Goal: Task Accomplishment & Management: Complete application form

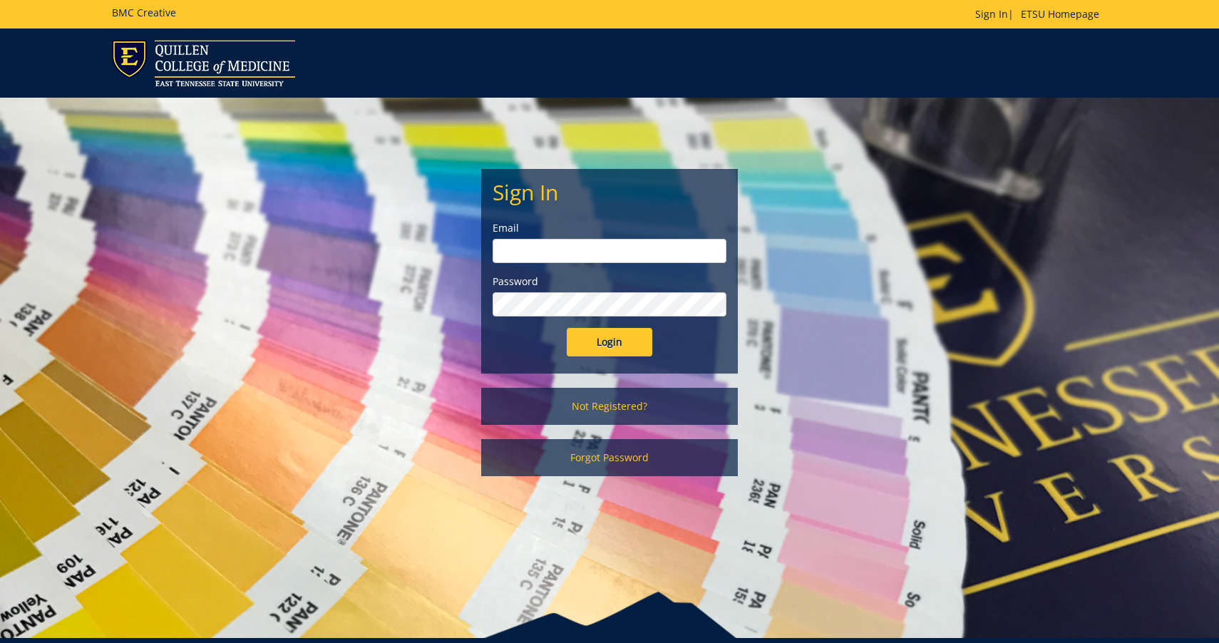
click at [570, 254] on input "email" at bounding box center [610, 251] width 234 height 24
drag, startPoint x: 530, startPoint y: 250, endPoint x: 535, endPoint y: 260, distance: 11.2
click at [530, 250] on input "sirmiontaylor" at bounding box center [610, 251] width 234 height 24
click at [567, 328] on input "Login" at bounding box center [610, 342] width 86 height 29
type input "sirmontaylor@etsu.edu"
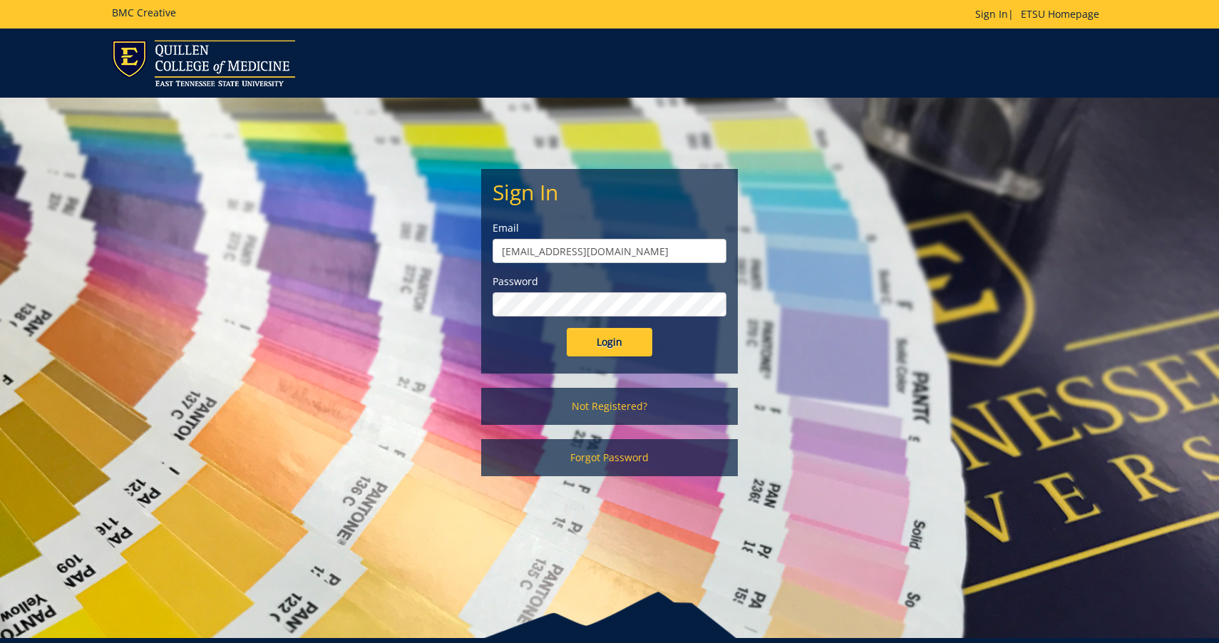
click at [467, 309] on div "Sign In Email sirmontaylor@etsu.edu Password Login Not Registered? Forgot Passw…" at bounding box center [610, 294] width 834 height 393
click at [597, 335] on input "Login" at bounding box center [610, 342] width 86 height 29
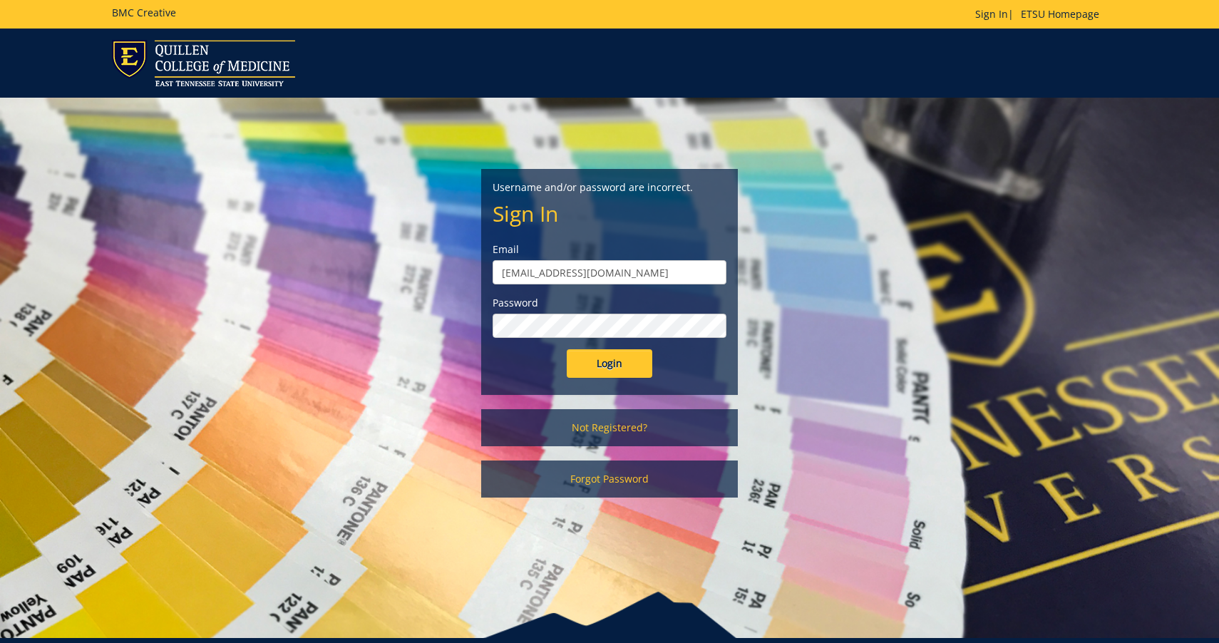
drag, startPoint x: 619, startPoint y: 269, endPoint x: 629, endPoint y: 280, distance: 15.2
click at [622, 272] on input "[EMAIL_ADDRESS][DOMAIN_NAME]" at bounding box center [610, 272] width 234 height 24
type input "sirmontaylor@etsu.edu"
click at [610, 354] on input "Login" at bounding box center [610, 363] width 86 height 29
drag, startPoint x: 662, startPoint y: 266, endPoint x: 267, endPoint y: 272, distance: 395.1
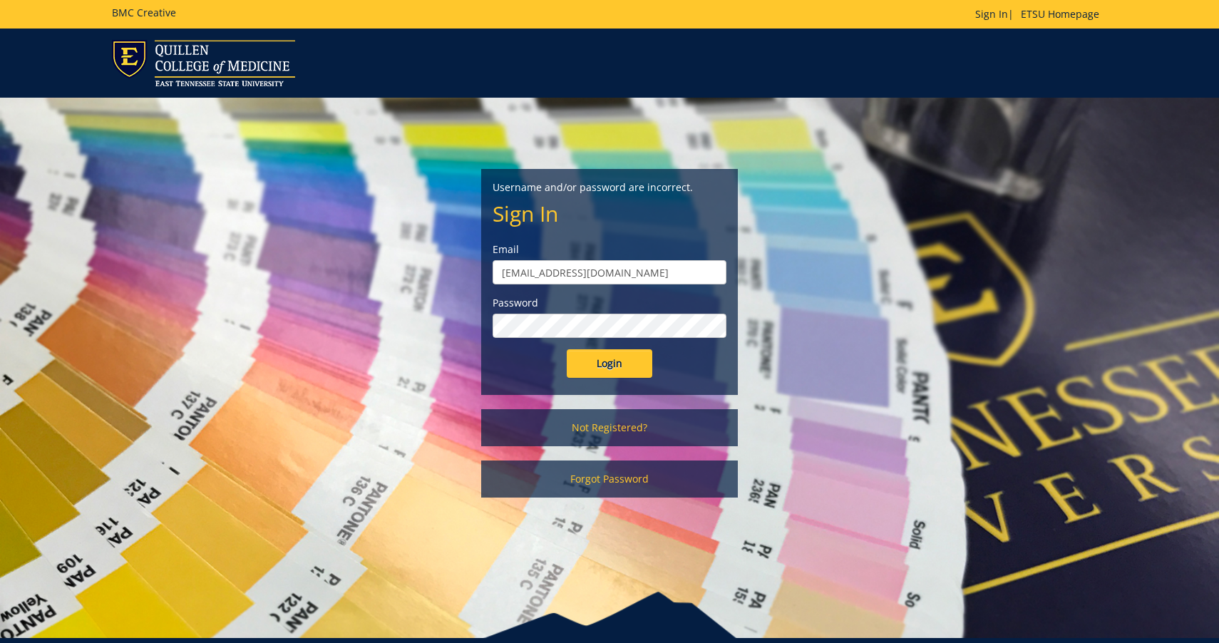
click at [267, 272] on div "Username and/or password are incorrect. Sign In Email [EMAIL_ADDRESS][DOMAIN_NA…" at bounding box center [610, 305] width 834 height 414
type input "[EMAIL_ADDRESS][DOMAIN_NAME]"
click at [612, 361] on input "Login" at bounding box center [610, 363] width 86 height 29
click at [655, 423] on link "Not Registered?" at bounding box center [609, 427] width 257 height 37
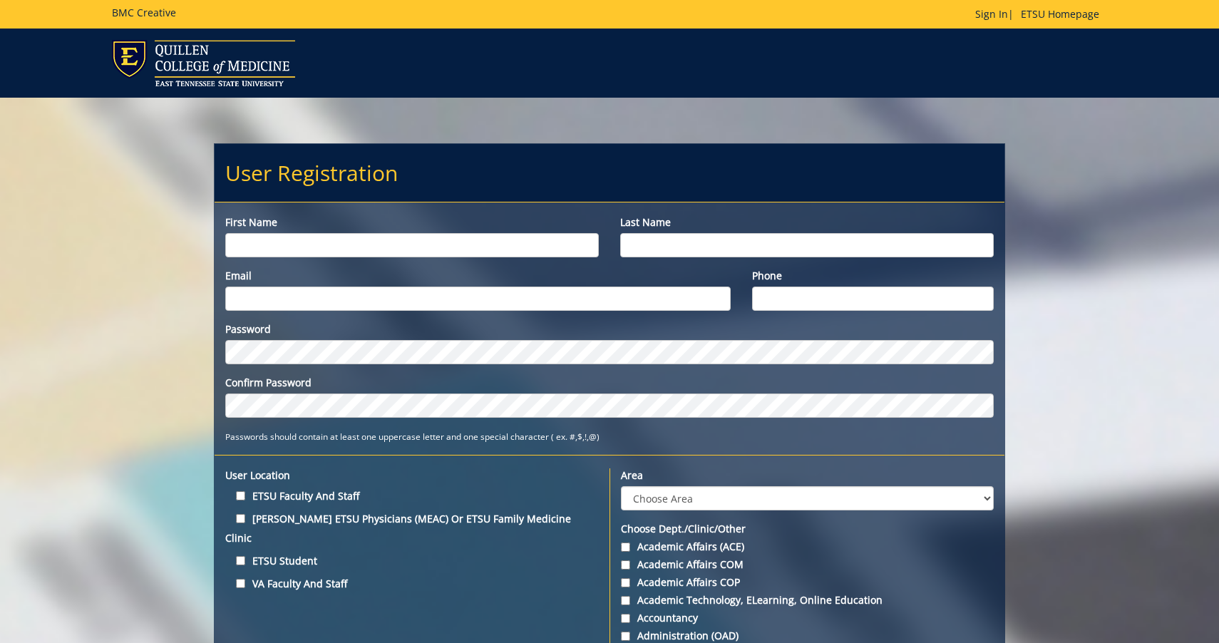
click at [292, 237] on input "First name" at bounding box center [412, 245] width 374 height 24
type input "[PERSON_NAME]"
type input "[EMAIL_ADDRESS][DOMAIN_NAME]"
click at [881, 305] on input "Phone" at bounding box center [873, 299] width 242 height 24
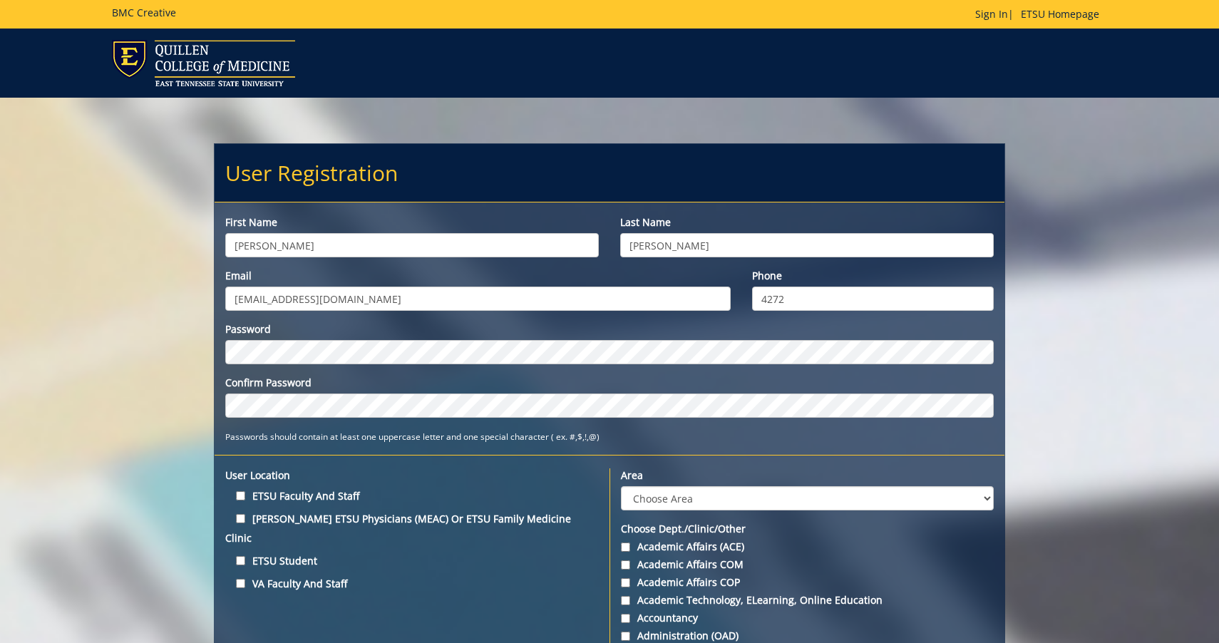
type input "4272"
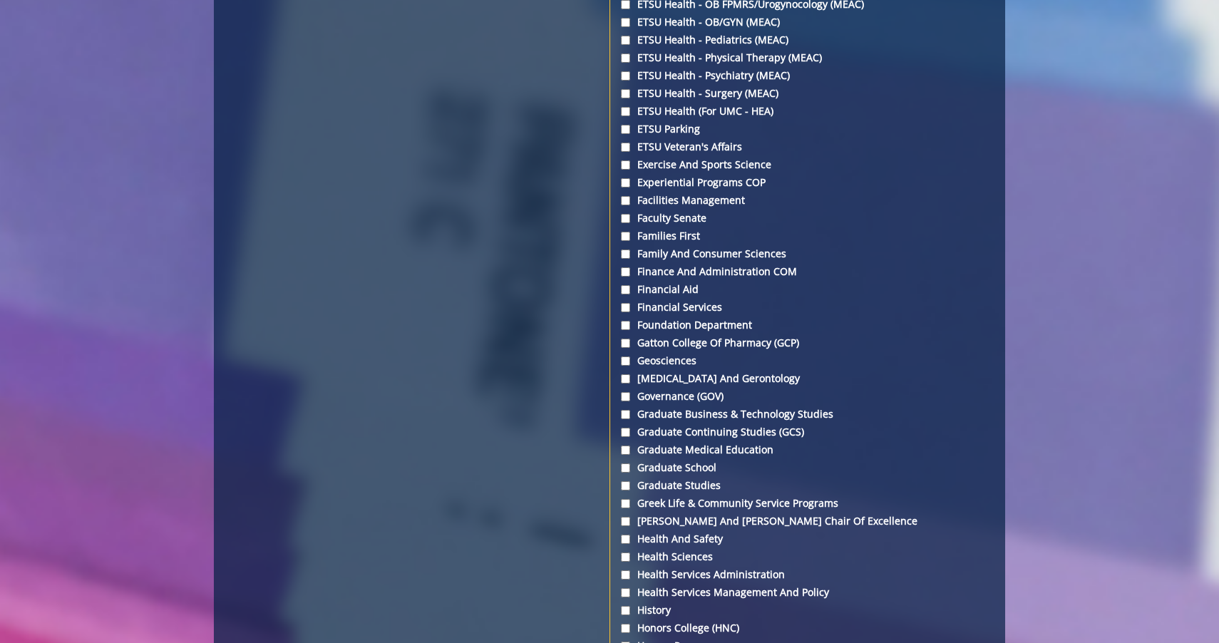
scroll to position [2567, 0]
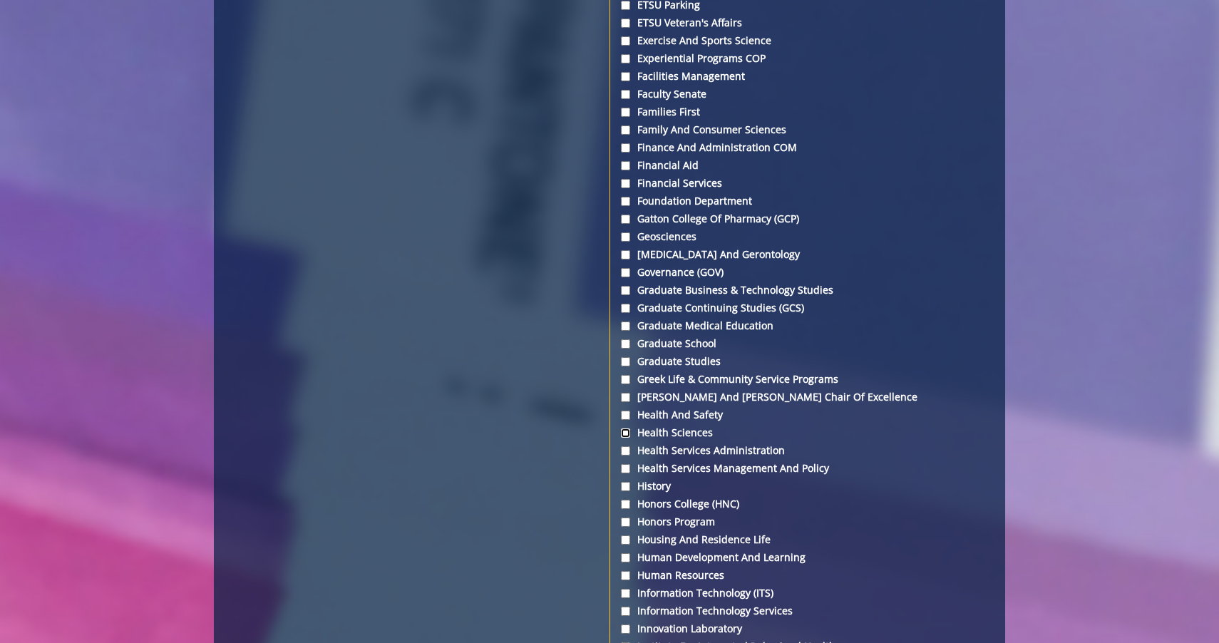
click at [627, 432] on input "Health Sciences" at bounding box center [625, 433] width 9 height 9
checkbox input "true"
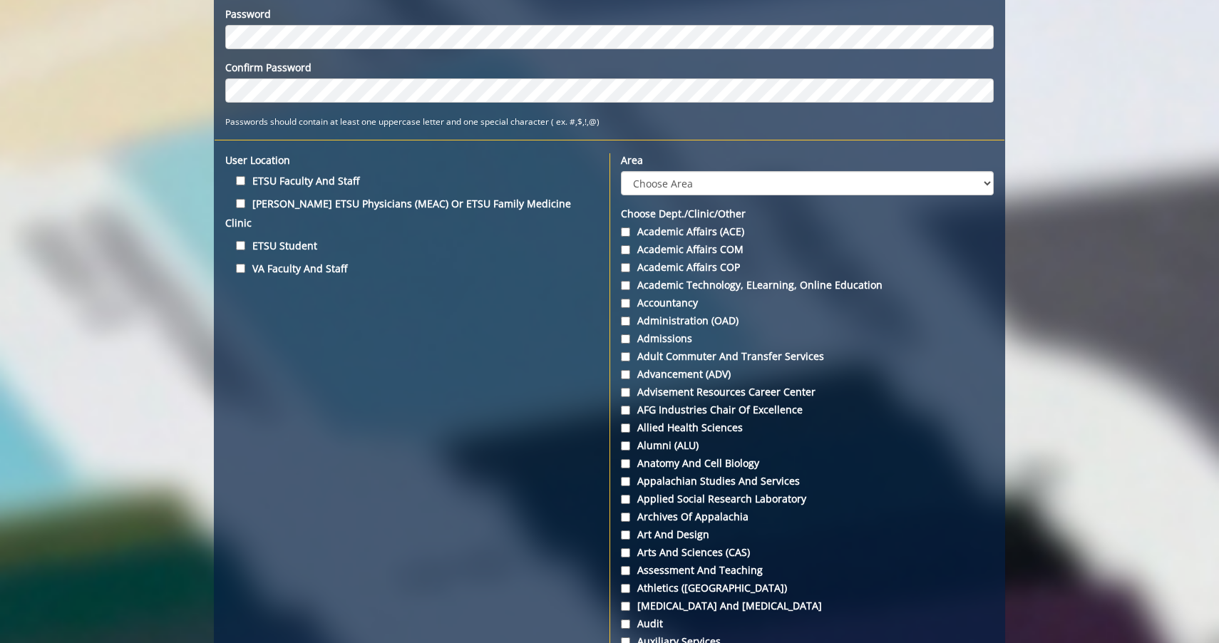
scroll to position [356, 0]
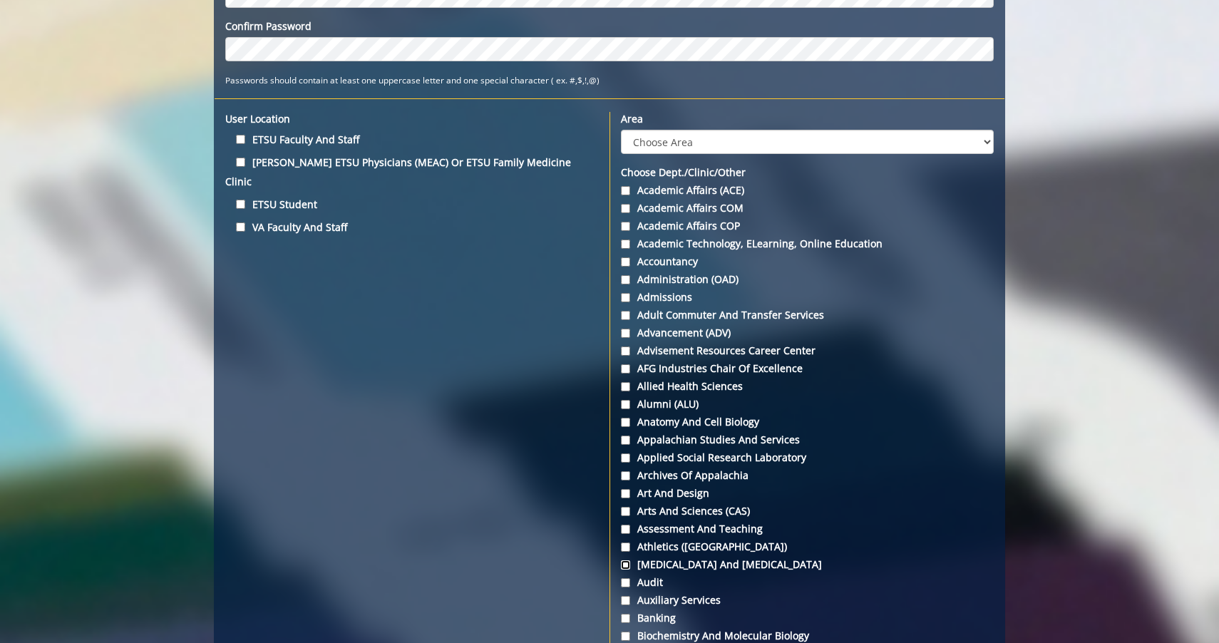
click at [627, 562] on input "Audiology and Speech-Language Pathology" at bounding box center [625, 564] width 9 height 9
checkbox input "true"
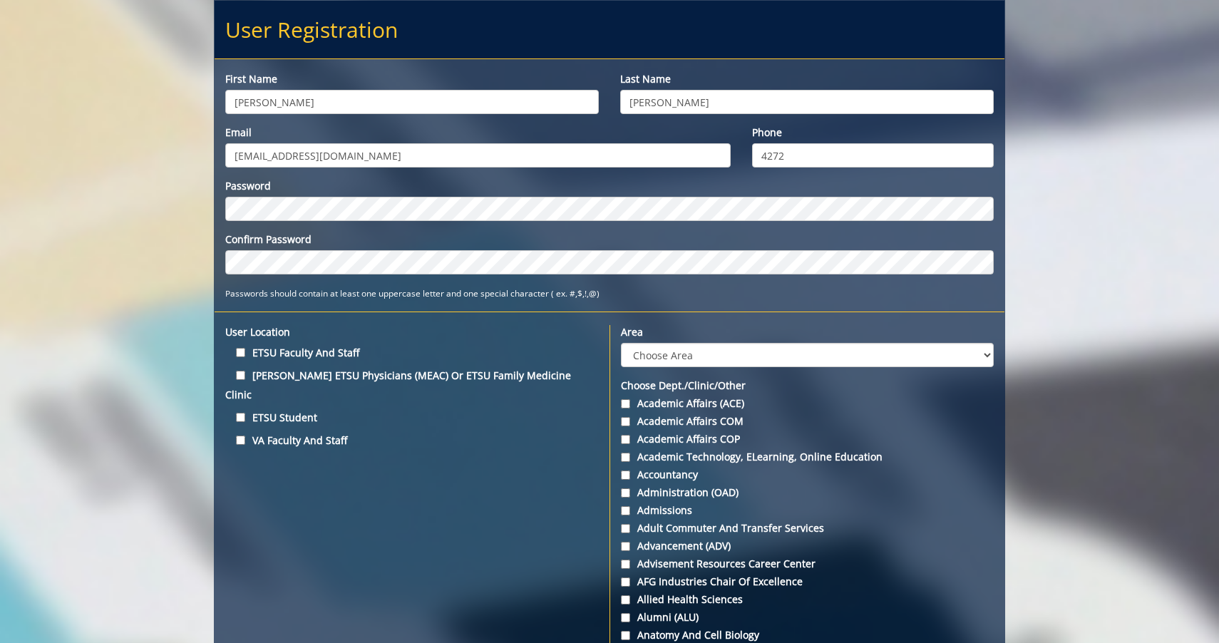
scroll to position [143, 0]
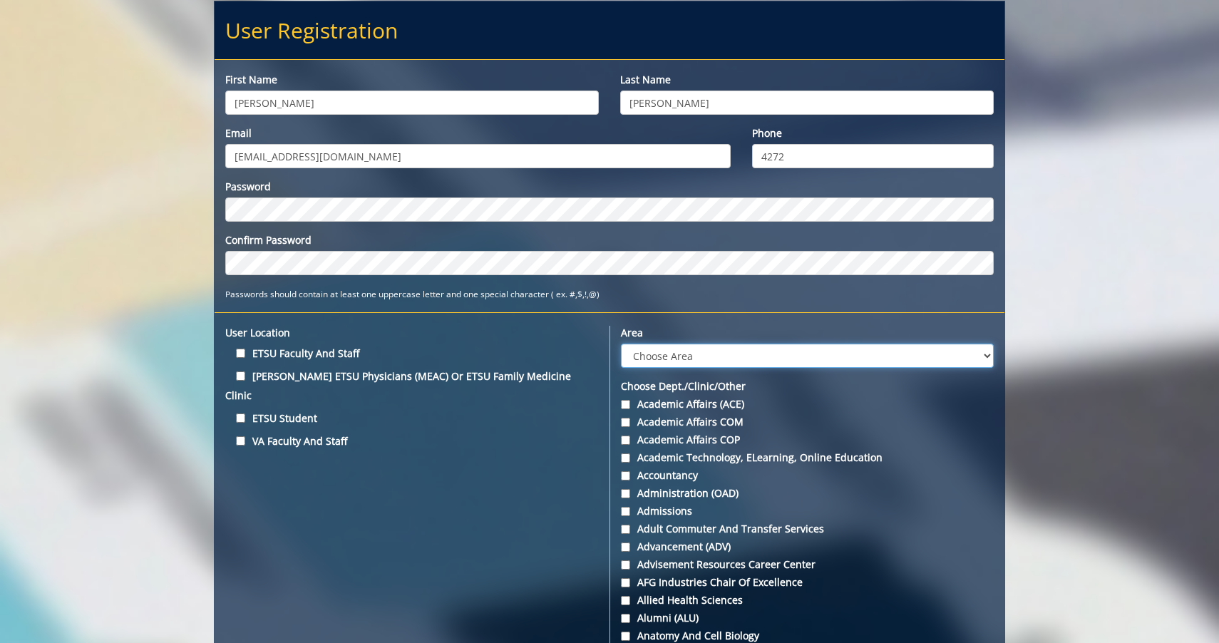
click at [670, 347] on select "Choose Area Administration Advancement (ADM) BucSports Business & Finance Clemm…" at bounding box center [807, 356] width 373 height 24
select select "6"
click at [621, 344] on select "Choose Area Administration Advancement (ADM) BucSports Business & Finance Clemm…" at bounding box center [807, 356] width 373 height 24
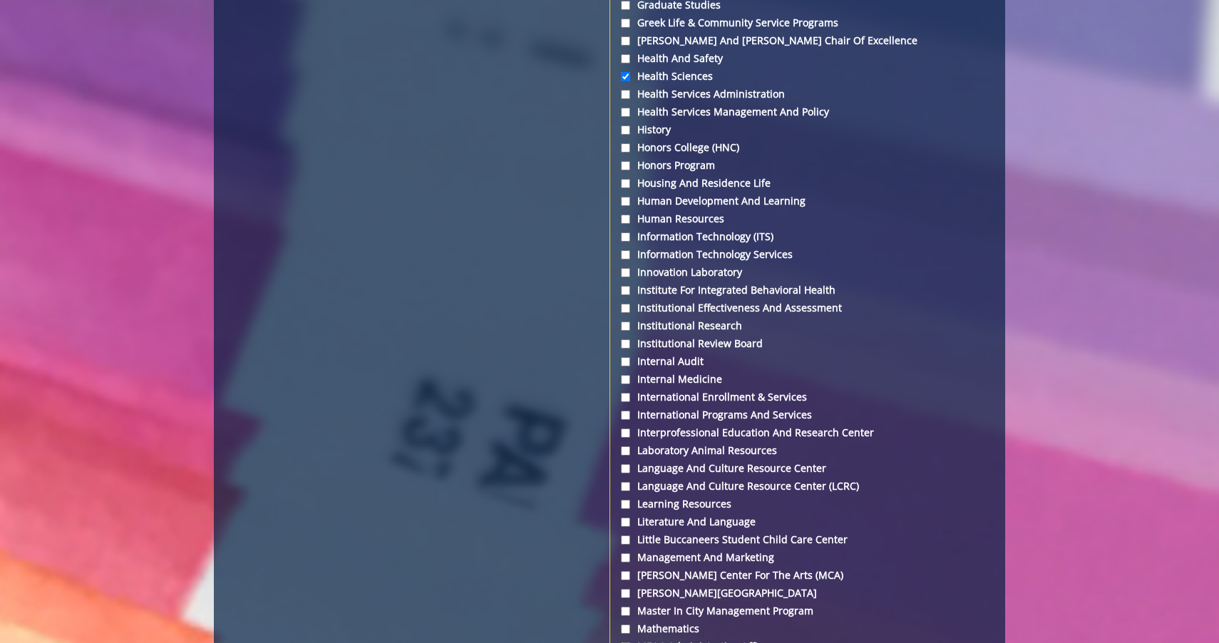
scroll to position [2852, 0]
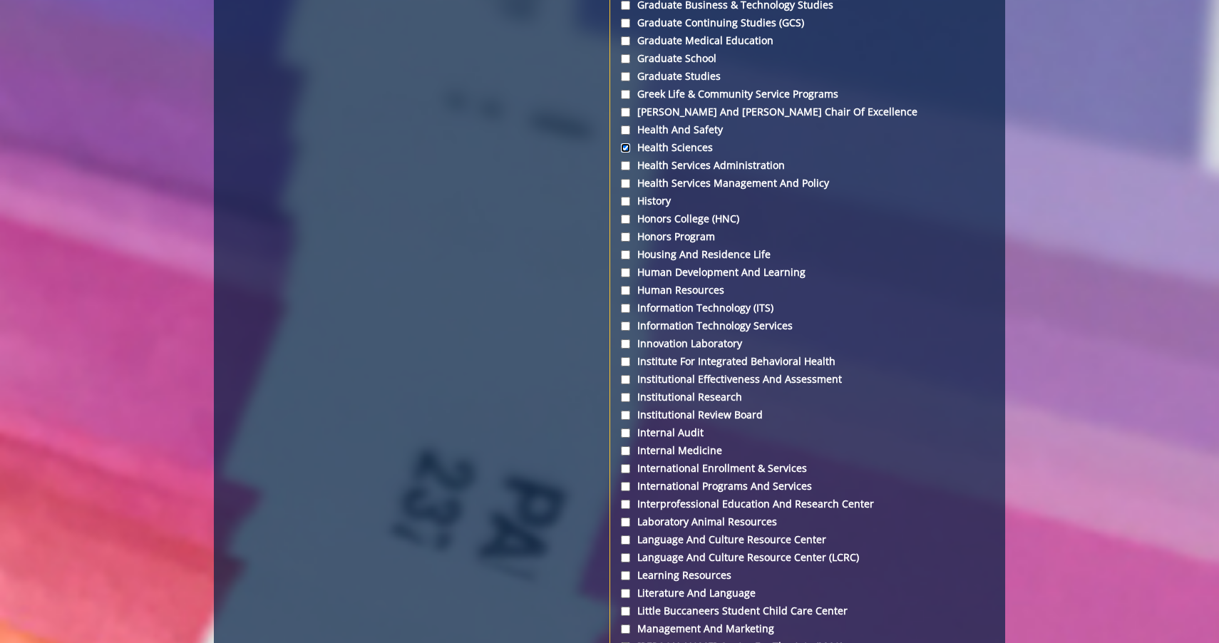
click at [625, 149] on input "Health Sciences" at bounding box center [625, 147] width 9 height 9
checkbox input "false"
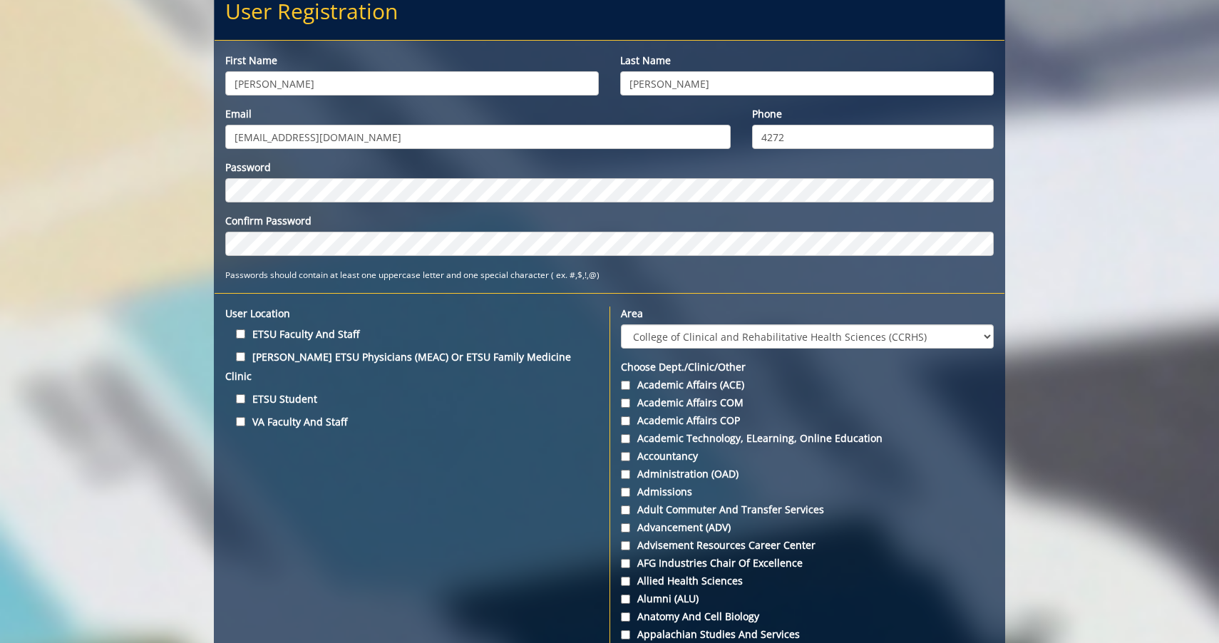
scroll to position [0, 0]
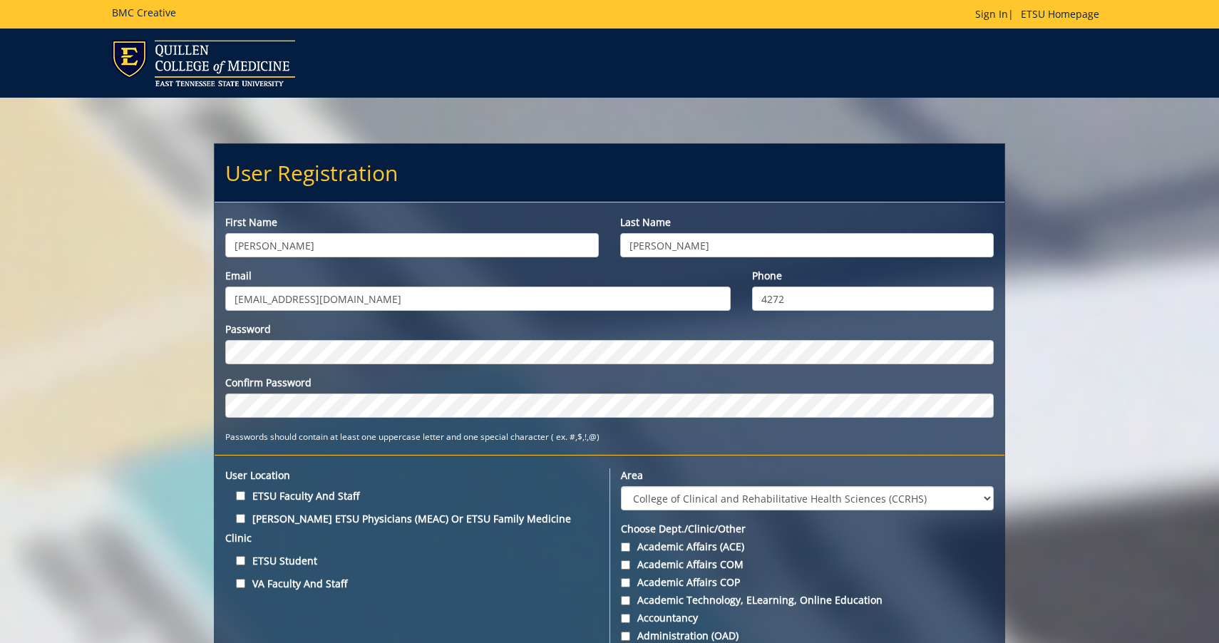
click at [261, 339] on div "Password" at bounding box center [609, 343] width 769 height 42
click at [237, 488] on label "ETSU Faculty and Staff" at bounding box center [412, 495] width 374 height 19
click at [237, 491] on input "ETSU Faculty and Staff" at bounding box center [240, 495] width 9 height 9
checkbox input "true"
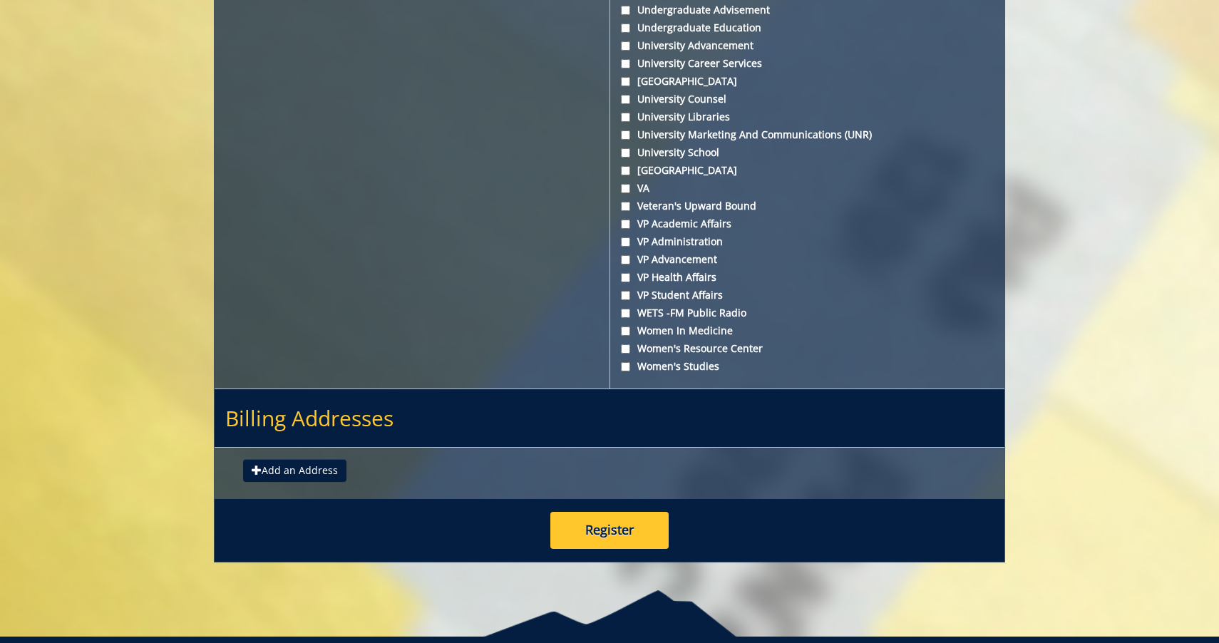
scroll to position [5224, 0]
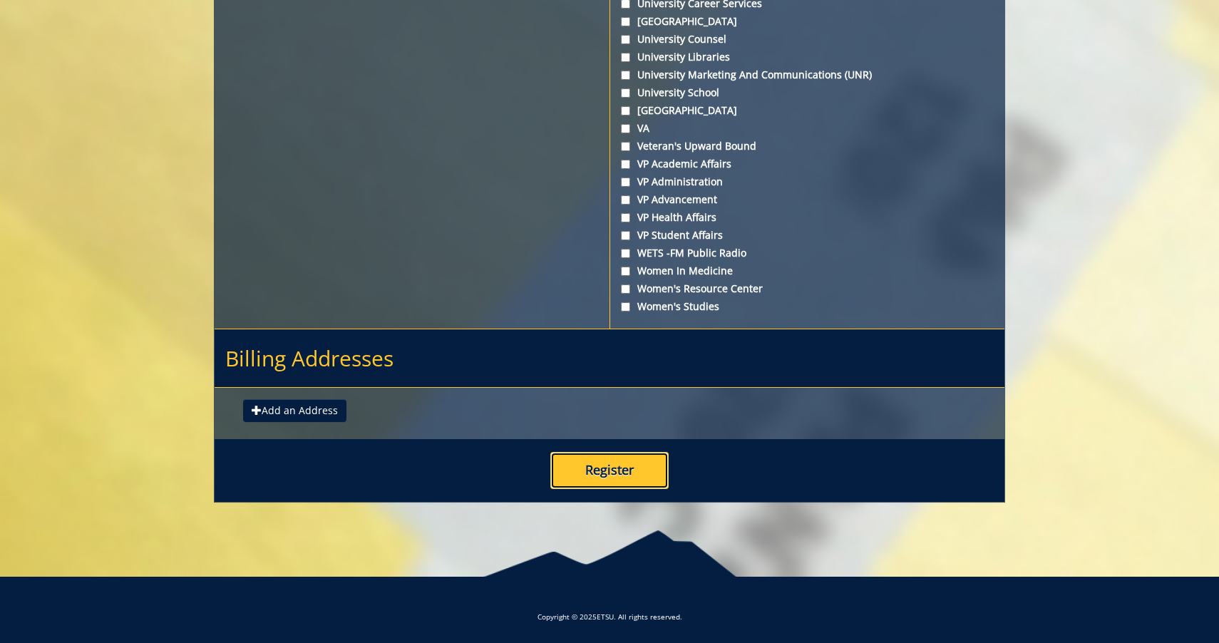
click at [620, 465] on button "Register" at bounding box center [609, 470] width 118 height 37
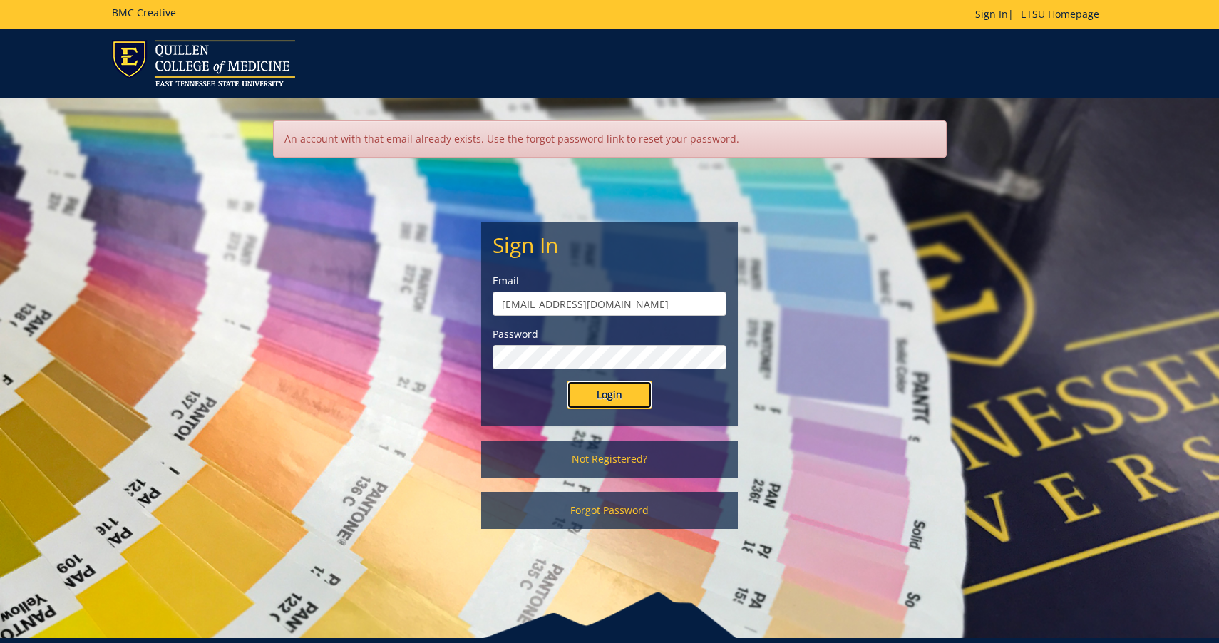
click at [596, 392] on input "Login" at bounding box center [610, 395] width 86 height 29
